Goal: Information Seeking & Learning: Learn about a topic

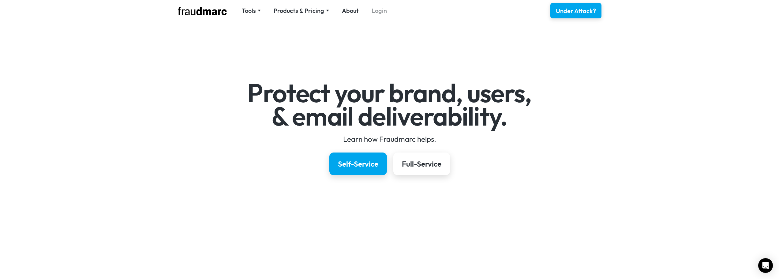
click at [380, 12] on link "Login" at bounding box center [379, 10] width 15 height 9
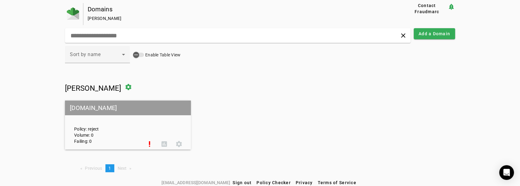
click at [105, 120] on div "Policy: reject Volume: 0 Failing: 0" at bounding box center [106, 125] width 73 height 38
click at [150, 145] on span at bounding box center [149, 144] width 15 height 15
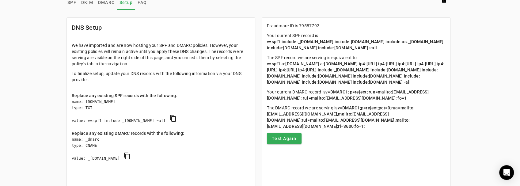
scroll to position [20, 0]
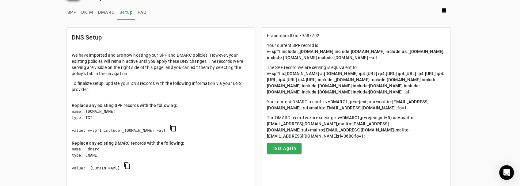
click at [73, 13] on span "SPF" at bounding box center [71, 12] width 9 height 4
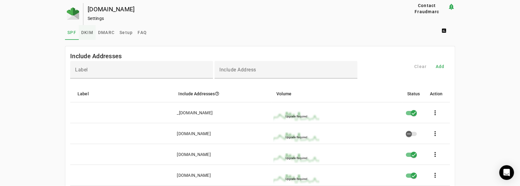
click at [88, 32] on span "DKIM" at bounding box center [87, 32] width 12 height 4
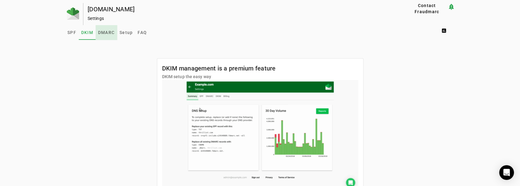
click at [101, 34] on span "DMARC" at bounding box center [106, 32] width 17 height 4
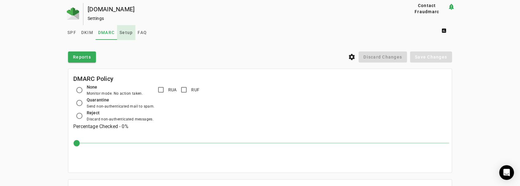
click at [126, 37] on span "Setup" at bounding box center [125, 32] width 13 height 15
